Goal: Transaction & Acquisition: Purchase product/service

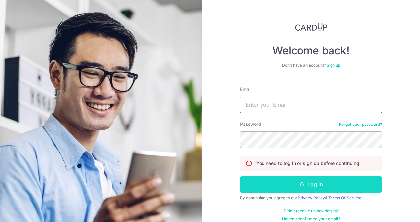
type input "jason_united@yahoo.com.sg"
click at [269, 187] on button "Log in" at bounding box center [311, 184] width 142 height 16
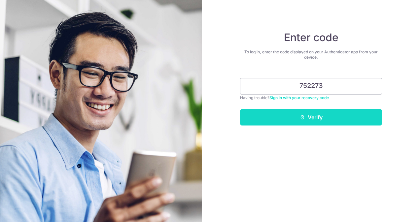
type input "752273"
click at [311, 123] on button "Verify" at bounding box center [311, 117] width 142 height 16
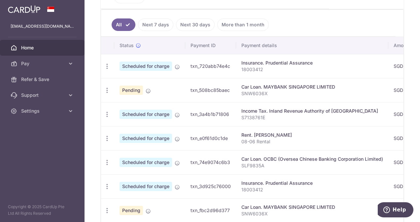
scroll to position [198, 0]
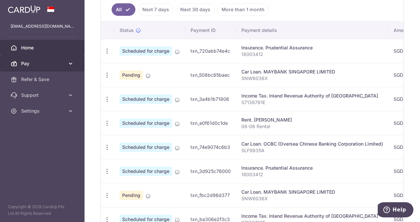
click at [46, 66] on span "Pay" at bounding box center [43, 63] width 44 height 7
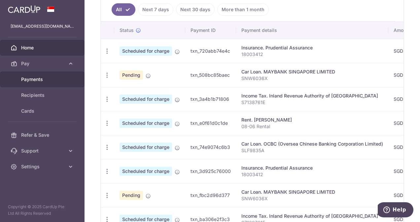
click at [58, 79] on span "Payments" at bounding box center [43, 79] width 44 height 7
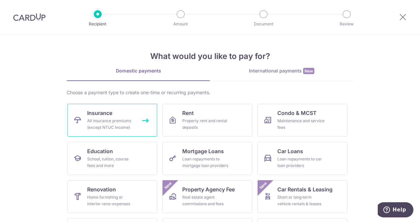
click at [132, 120] on div "All insurance premiums (except NTUC Income)" at bounding box center [111, 124] width 48 height 13
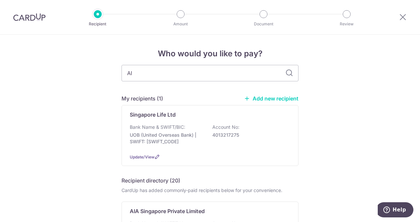
type input "AIA"
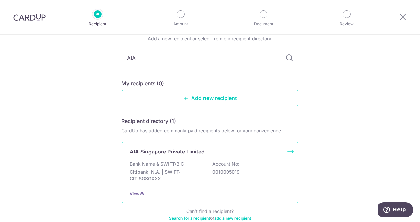
scroll to position [66, 0]
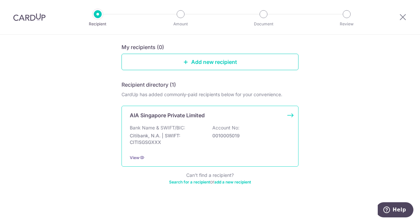
click at [189, 146] on div "Bank Name & SWIFT/BIC: Citibank, N.A. | SWIFT: CITISGSGXXX Account No: 00100050…" at bounding box center [210, 137] width 160 height 24
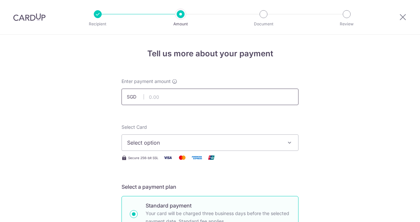
drag, startPoint x: 0, startPoint y: 0, endPoint x: 160, endPoint y: 99, distance: 188.2
click at [160, 99] on input "text" at bounding box center [209, 97] width 177 height 16
type input "2,001.00"
click at [132, 139] on span "Select option" at bounding box center [204, 143] width 154 height 8
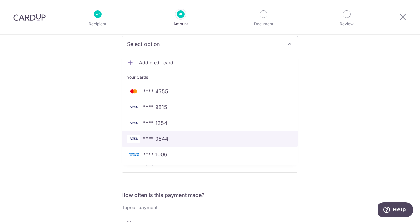
scroll to position [99, 0]
click at [194, 140] on span "**** 0644" at bounding box center [210, 139] width 166 height 8
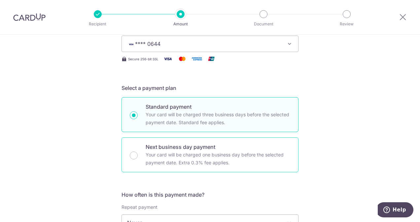
scroll to position [231, 0]
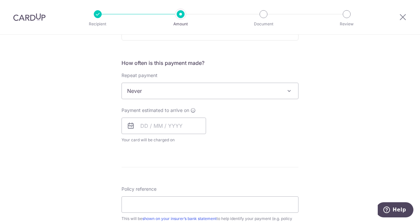
click at [183, 95] on span "Never" at bounding box center [210, 91] width 176 height 16
click at [137, 127] on input "text" at bounding box center [163, 126] width 84 height 16
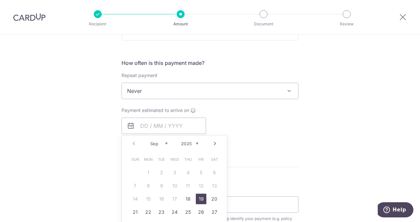
click at [199, 201] on link "19" at bounding box center [201, 199] width 11 height 11
type input "[DATE]"
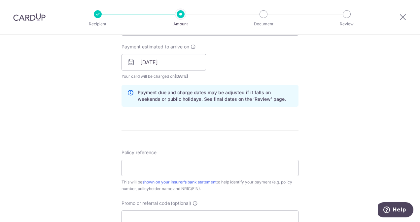
scroll to position [330, 0]
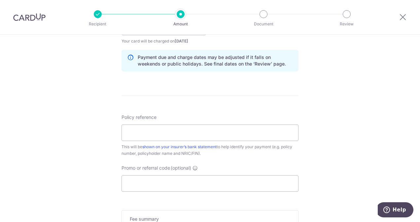
click at [259, 142] on div "Policy reference This will be shown on your insurer’s bank statement to help id…" at bounding box center [209, 135] width 177 height 43
click at [233, 136] on input "Policy reference" at bounding box center [209, 133] width 177 height 16
type input "L539822571"
click at [147, 180] on input "Promo or referral code (optional)" at bounding box center [209, 183] width 177 height 16
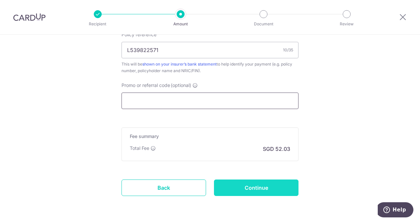
scroll to position [434, 0]
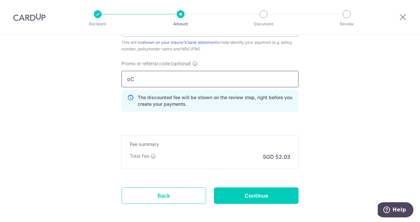
type input "o"
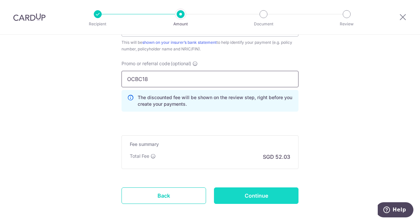
type input "OCBC18"
click at [249, 195] on input "Continue" at bounding box center [256, 196] width 84 height 16
type input "Create Schedule"
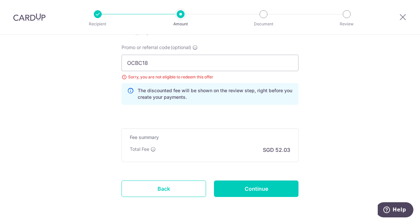
scroll to position [440, 0]
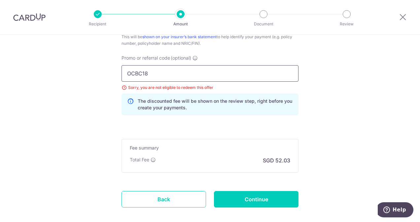
click at [179, 72] on input "OCBC18" at bounding box center [209, 73] width 177 height 16
type input "O"
type input "ocbc155"
click at [156, 113] on div "The discounted fee will be shown on the review step, right before you create yo…" at bounding box center [209, 105] width 177 height 22
click at [176, 164] on div "Fee summary Base fee $ 52.03 Extend fee Next-day fee Total Fee SGD 52.03" at bounding box center [209, 156] width 177 height 34
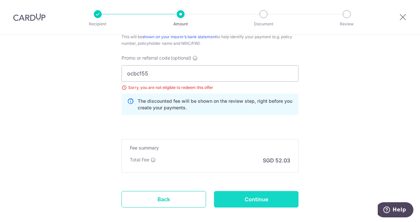
click at [244, 196] on input "Continue" at bounding box center [256, 199] width 84 height 16
type input "Update Schedule"
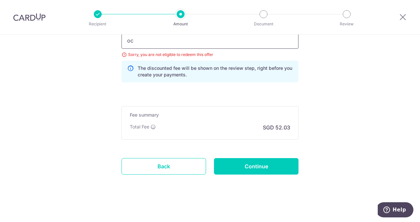
type input "o"
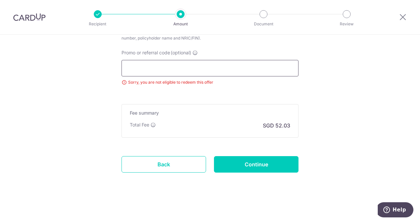
scroll to position [444, 0]
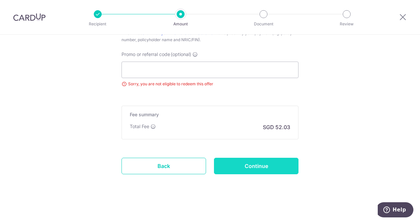
click at [274, 169] on input "Continue" at bounding box center [256, 166] width 84 height 16
type input "Update Schedule"
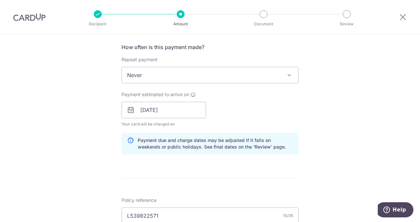
scroll to position [246, 0]
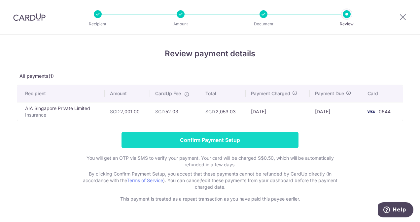
click at [222, 139] on input "Confirm Payment Setup" at bounding box center [209, 140] width 177 height 16
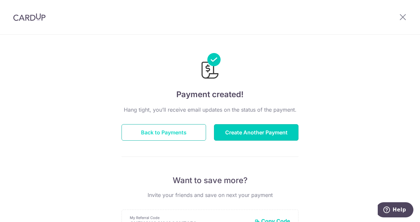
drag, startPoint x: 244, startPoint y: 127, endPoint x: 190, endPoint y: 131, distance: 54.9
click at [194, 131] on div "Back to Payments Create Another Payment" at bounding box center [209, 132] width 185 height 16
click at [181, 129] on button "Back to Payments" at bounding box center [163, 132] width 84 height 16
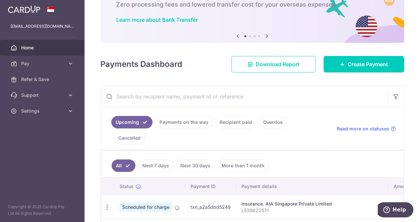
scroll to position [41, 0]
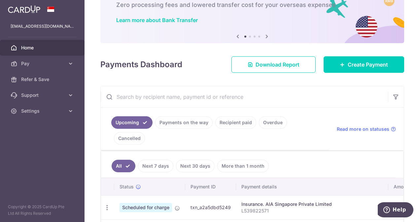
click at [178, 122] on link "Payments on the way" at bounding box center [183, 122] width 57 height 13
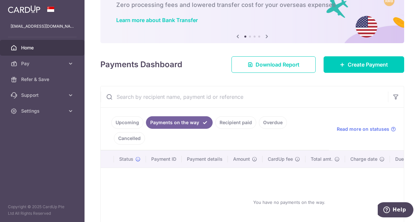
click at [125, 119] on link "Upcoming" at bounding box center [127, 122] width 32 height 13
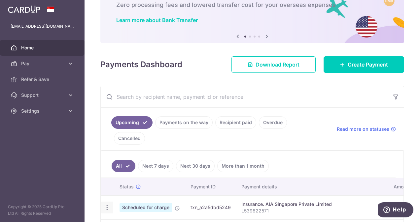
click at [105, 205] on icon "button" at bounding box center [107, 208] width 7 height 7
click at [133, 222] on span "Update payment" at bounding box center [142, 226] width 45 height 8
radio input "true"
type input "2,001.00"
type input "[DATE]"
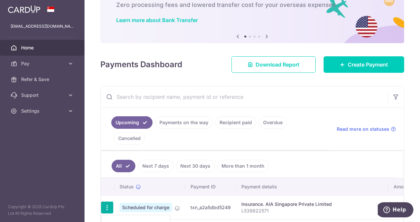
type input "L539822571"
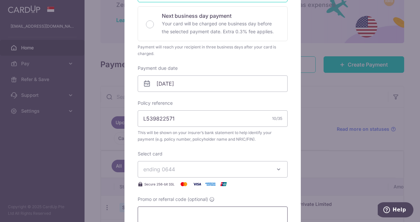
scroll to position [198, 0]
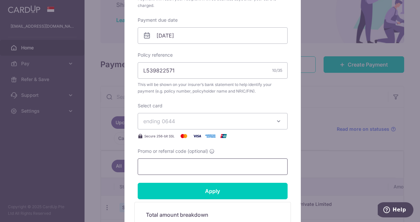
click at [168, 162] on input "Promo or referral code (optional)" at bounding box center [213, 167] width 150 height 16
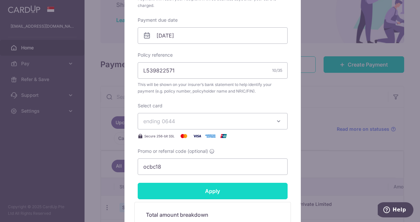
click at [195, 197] on input "Apply" at bounding box center [213, 191] width 150 height 16
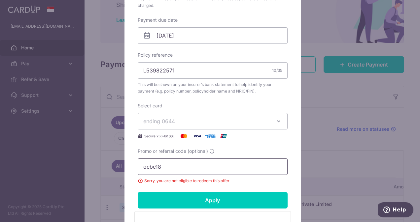
click at [183, 170] on input "ocbc18" at bounding box center [213, 167] width 150 height 16
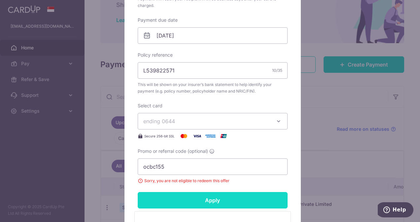
click at [187, 201] on input "Apply" at bounding box center [213, 200] width 150 height 16
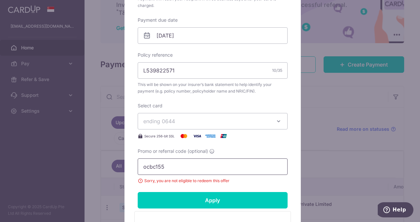
drag, startPoint x: 175, startPoint y: 161, endPoint x: 122, endPoint y: 162, distance: 53.1
click at [124, 162] on div "Edit payment By clicking apply, you will make changes to all payments to AIA Si…" at bounding box center [212, 74] width 176 height 448
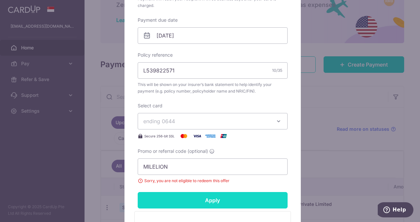
click at [160, 197] on input "Apply" at bounding box center [213, 200] width 150 height 16
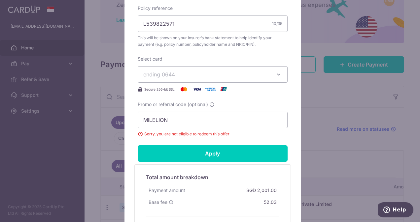
scroll to position [231, 0]
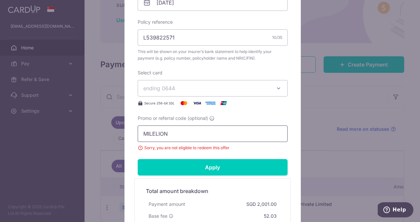
drag, startPoint x: 177, startPoint y: 134, endPoint x: 119, endPoint y: 128, distance: 58.1
click at [119, 128] on div "Edit payment By clicking apply, you will make changes to all payments to AIA Si…" at bounding box center [210, 111] width 420 height 222
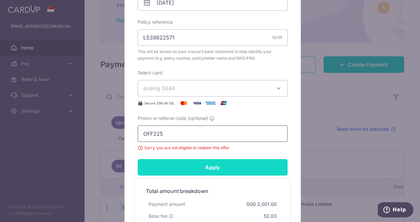
type input "OFF225"
click at [174, 162] on input "Apply" at bounding box center [213, 167] width 150 height 16
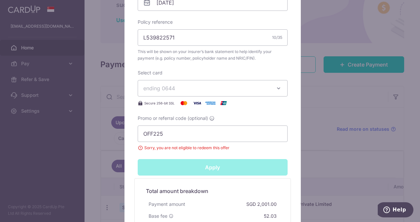
type input "Successfully Applied"
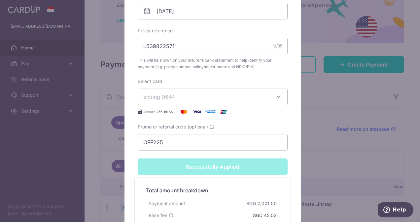
scroll to position [235, 0]
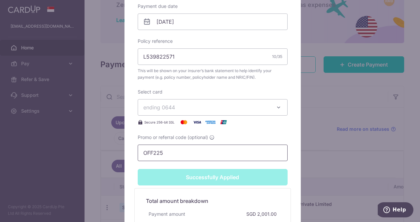
drag, startPoint x: 176, startPoint y: 152, endPoint x: 109, endPoint y: 152, distance: 67.3
click at [109, 152] on div "Edit payment By clicking apply, you will make changes to all payments to AIA Si…" at bounding box center [210, 111] width 420 height 222
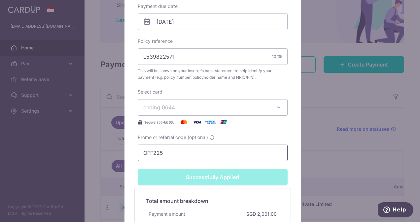
paste input "MILELION"
type input "MILELION"
type input "Apply"
click at [189, 166] on form "By clicking apply, you will make changes to all payments to AIA Singapore Priva…" at bounding box center [213, 50] width 150 height 423
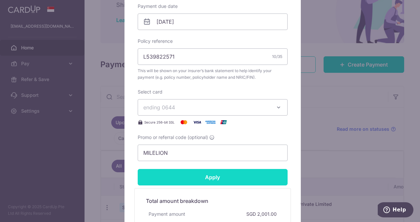
click at [192, 174] on input "Apply" at bounding box center [213, 177] width 150 height 16
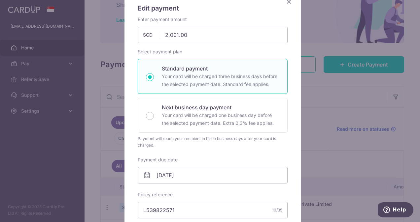
scroll to position [14, 0]
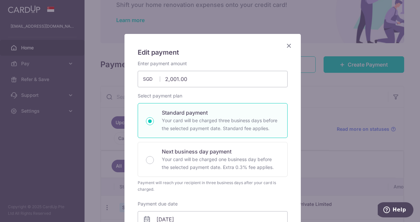
click at [287, 46] on icon "Close" at bounding box center [289, 46] width 8 height 8
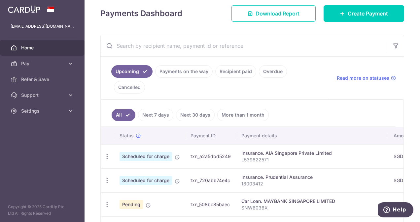
scroll to position [107, 0]
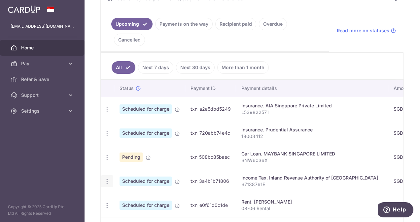
click at [108, 178] on icon "button" at bounding box center [107, 181] width 7 height 7
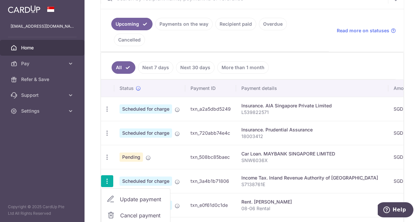
click at [143, 196] on span "Update payment" at bounding box center [142, 200] width 45 height 8
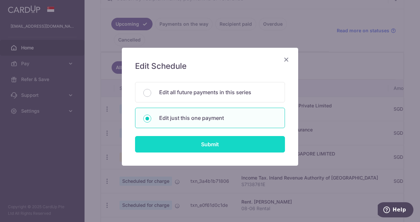
click at [172, 151] on input "Submit" at bounding box center [210, 144] width 150 height 16
radio input "true"
type input "1,670.59"
type input "09/10/2025"
type input "S7138761E"
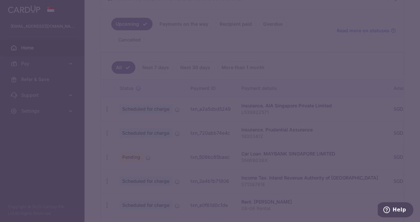
type input "OCBCTAX173"
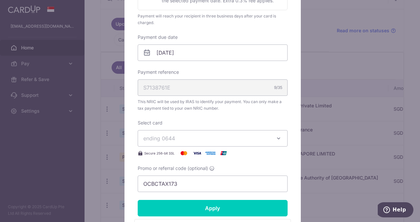
scroll to position [33, 0]
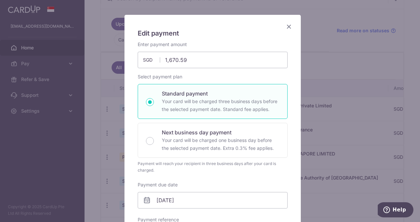
click at [289, 26] on icon "Close" at bounding box center [289, 26] width 8 height 8
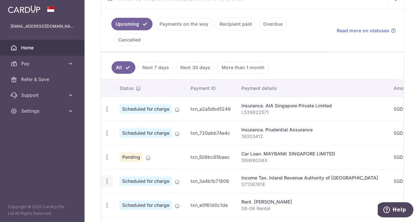
click at [106, 178] on icon "button" at bounding box center [107, 181] width 7 height 7
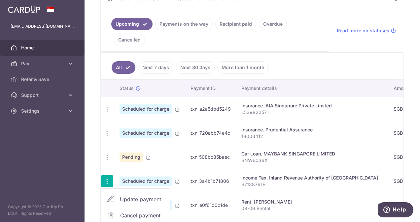
click at [138, 212] on span "Cancel payment" at bounding box center [142, 216] width 44 height 8
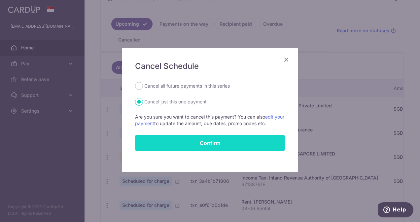
click at [204, 141] on button "Confirm" at bounding box center [210, 143] width 150 height 16
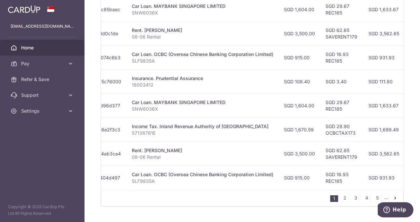
scroll to position [0, 173]
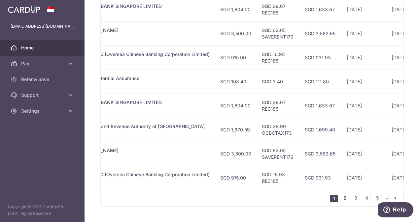
click at [340, 194] on link "2" at bounding box center [344, 198] width 8 height 8
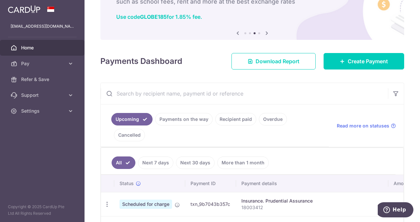
scroll to position [0, 0]
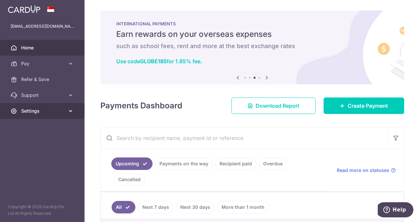
click at [44, 113] on span "Settings" at bounding box center [43, 111] width 44 height 7
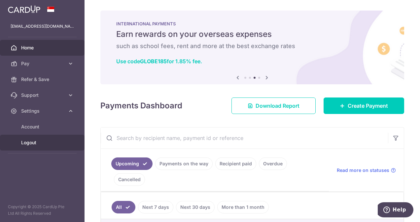
click at [43, 141] on span "Logout" at bounding box center [43, 143] width 44 height 7
